Goal: Complete application form

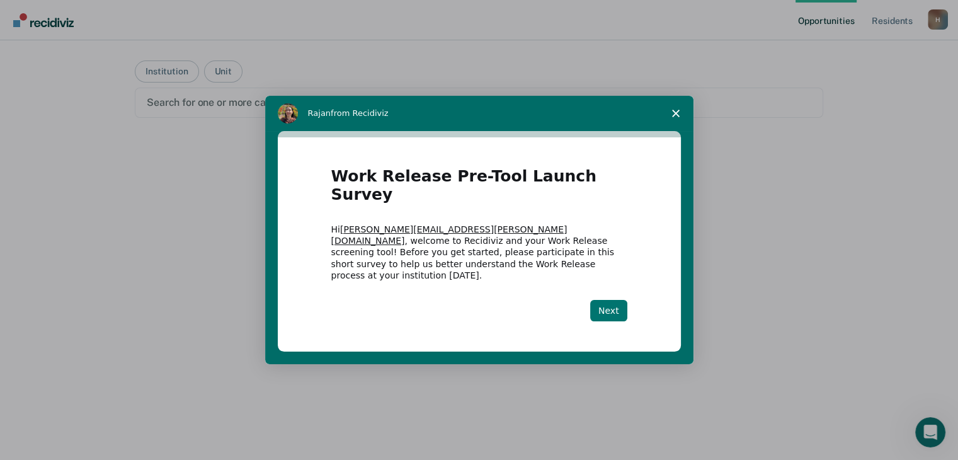
click at [602, 300] on button "Next" at bounding box center [608, 310] width 37 height 21
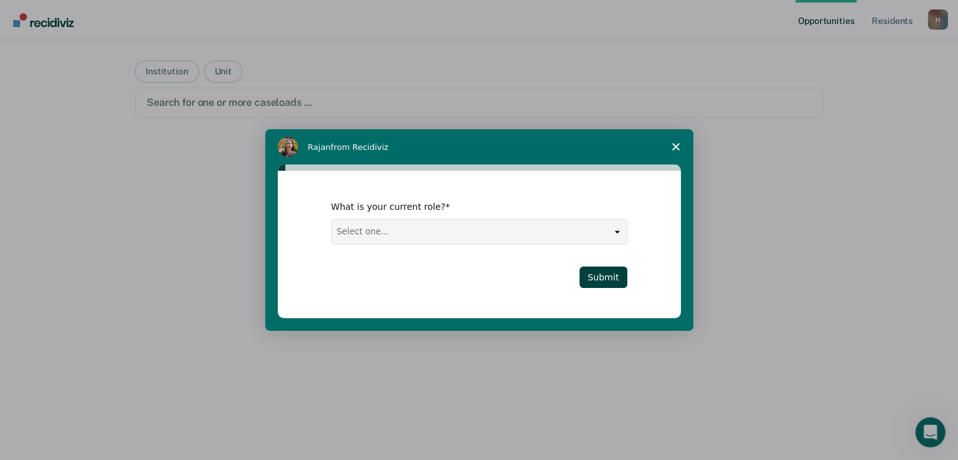
click at [567, 232] on select "Select one... Case Manager FUM Assistant [PERSON_NAME] [PERSON_NAME]" at bounding box center [479, 232] width 295 height 24
select select "Case Manager"
click at [332, 220] on select "Select one... Case Manager FUM Assistant [PERSON_NAME] [PERSON_NAME]" at bounding box center [479, 232] width 295 height 24
click at [614, 275] on button "Submit" at bounding box center [603, 276] width 48 height 21
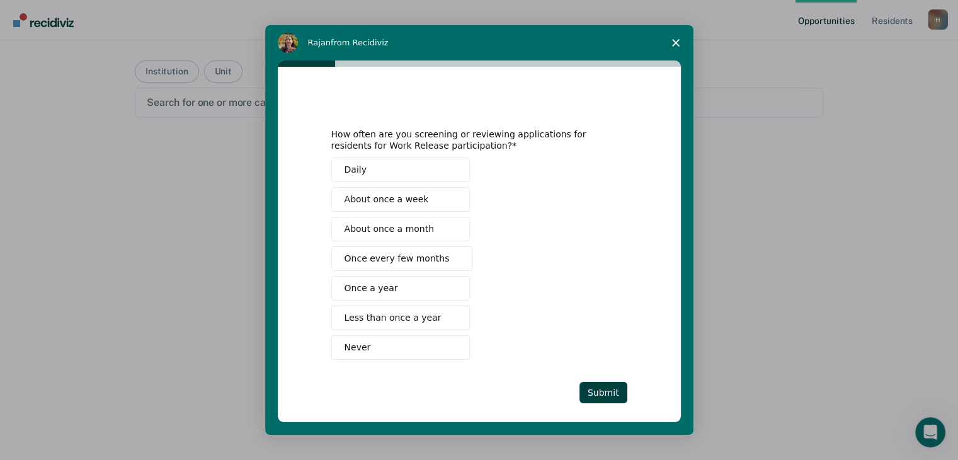
click at [371, 343] on button "Never" at bounding box center [400, 347] width 139 height 25
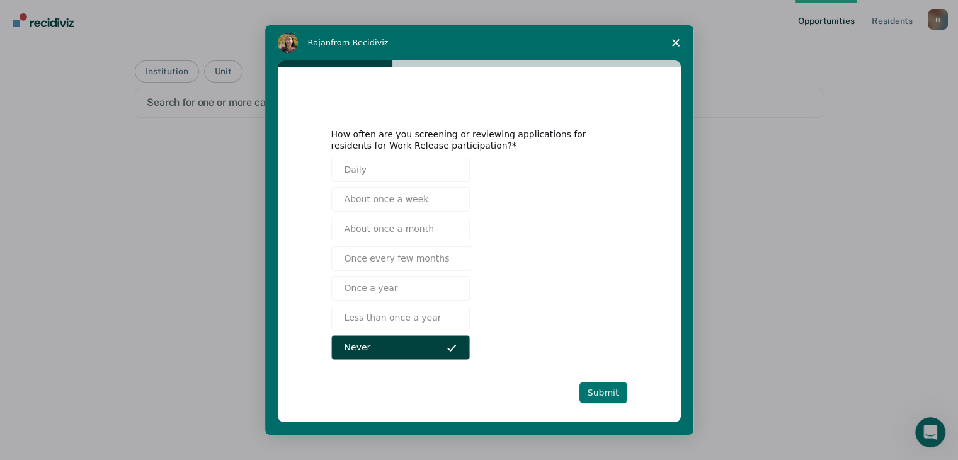
click at [595, 386] on button "Submit" at bounding box center [603, 392] width 48 height 21
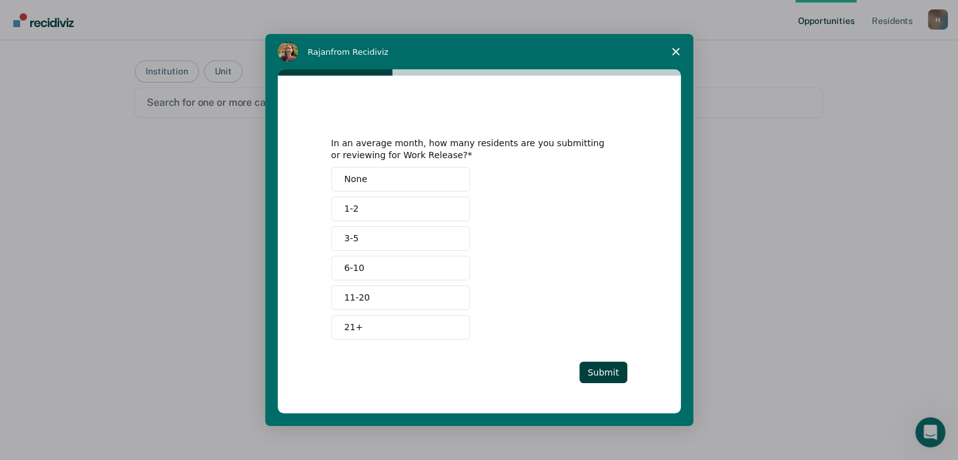
click at [351, 179] on span "None" at bounding box center [355, 179] width 23 height 13
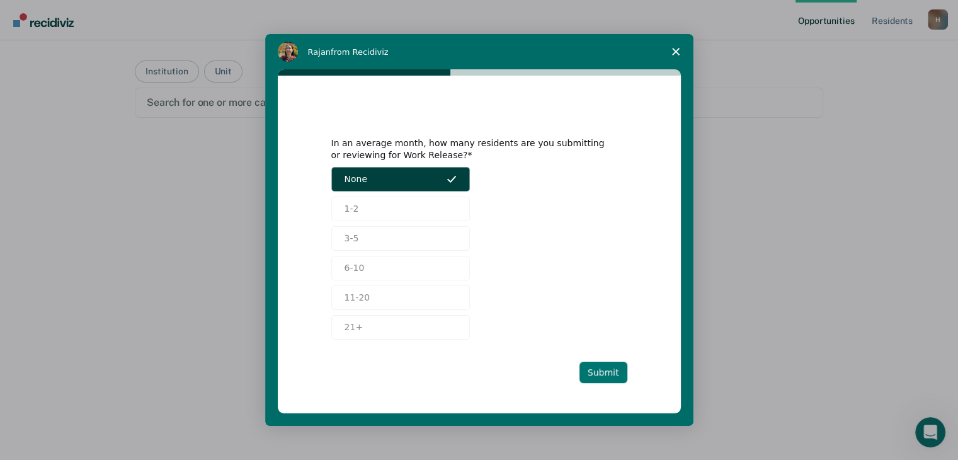
click at [601, 368] on button "Submit" at bounding box center [603, 371] width 48 height 21
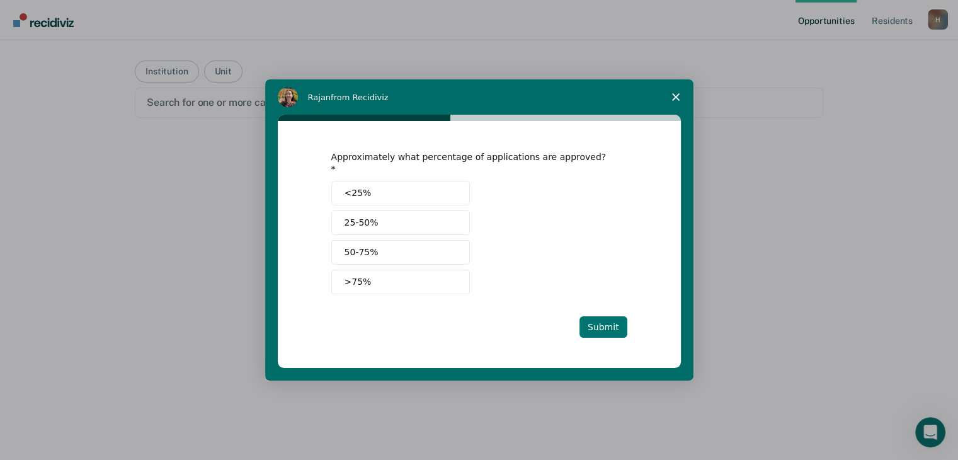
click at [604, 316] on button "Submit" at bounding box center [603, 326] width 48 height 21
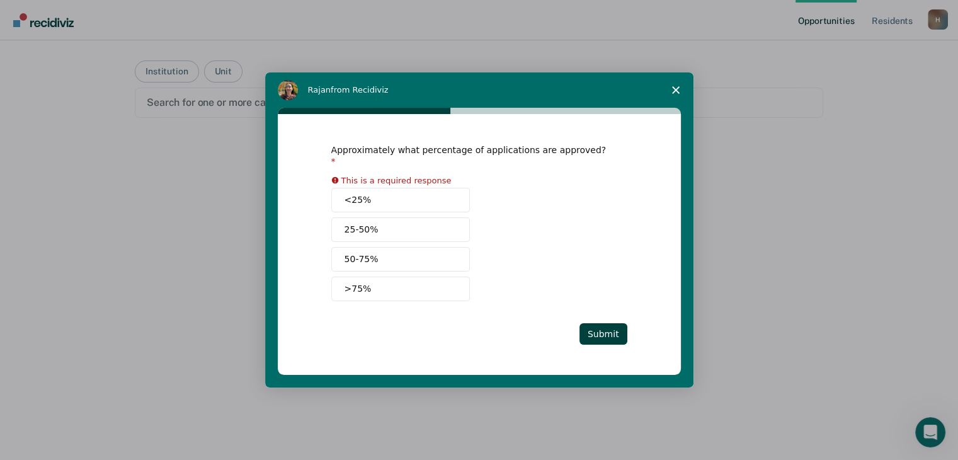
click at [677, 94] on polygon "Close survey" at bounding box center [676, 90] width 8 height 8
